Goal: Complete application form

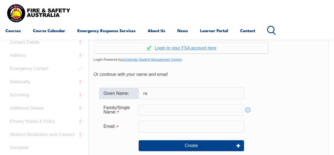
type input "r"
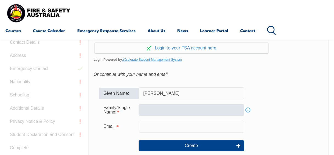
type input "[PERSON_NAME]"
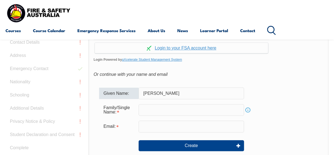
click at [149, 106] on input "text" at bounding box center [192, 110] width 106 height 12
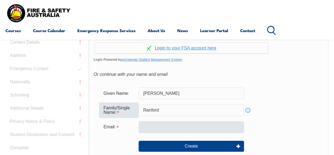
type input "Ranford"
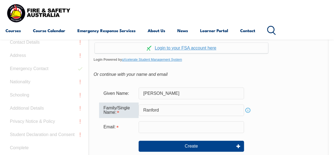
click at [148, 125] on input "email" at bounding box center [192, 127] width 106 height 12
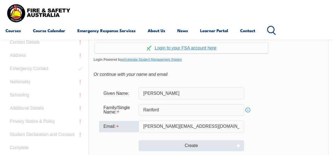
type input "[PERSON_NAME][EMAIL_ADDRESS][DOMAIN_NAME]"
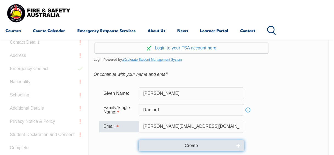
click at [168, 143] on button "Create" at bounding box center [192, 145] width 106 height 11
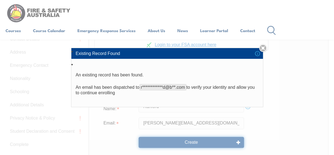
scroll to position [158, 0]
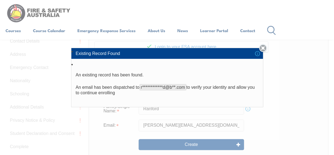
click at [266, 47] on link "Close" at bounding box center [263, 48] width 8 height 8
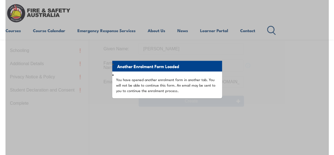
scroll to position [201, 0]
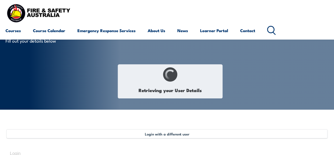
type input "[PERSON_NAME]"
type input "Ranford"
